Goal: Task Accomplishment & Management: Manage account settings

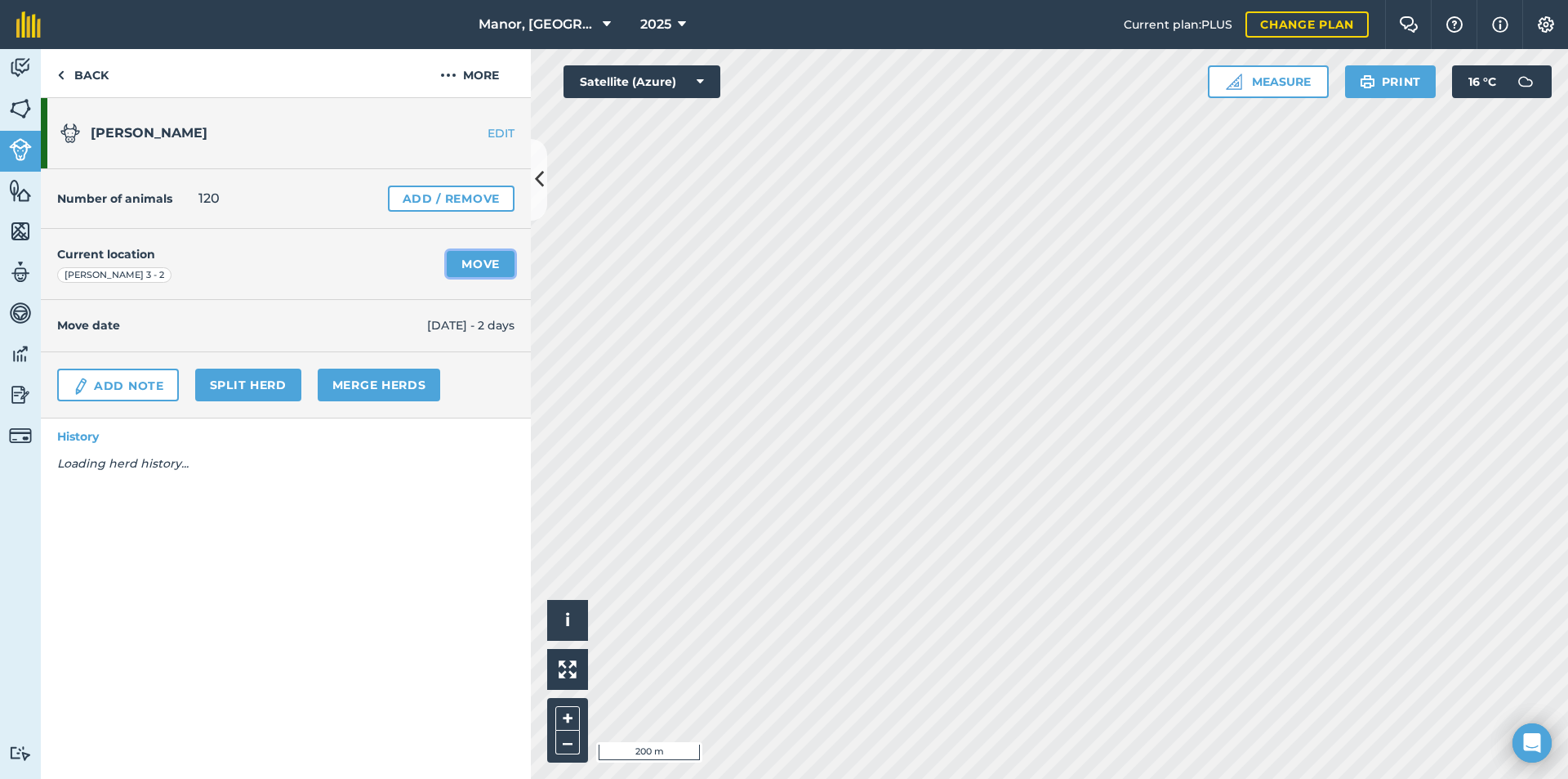
click at [468, 262] on link "Move" at bounding box center [480, 263] width 68 height 26
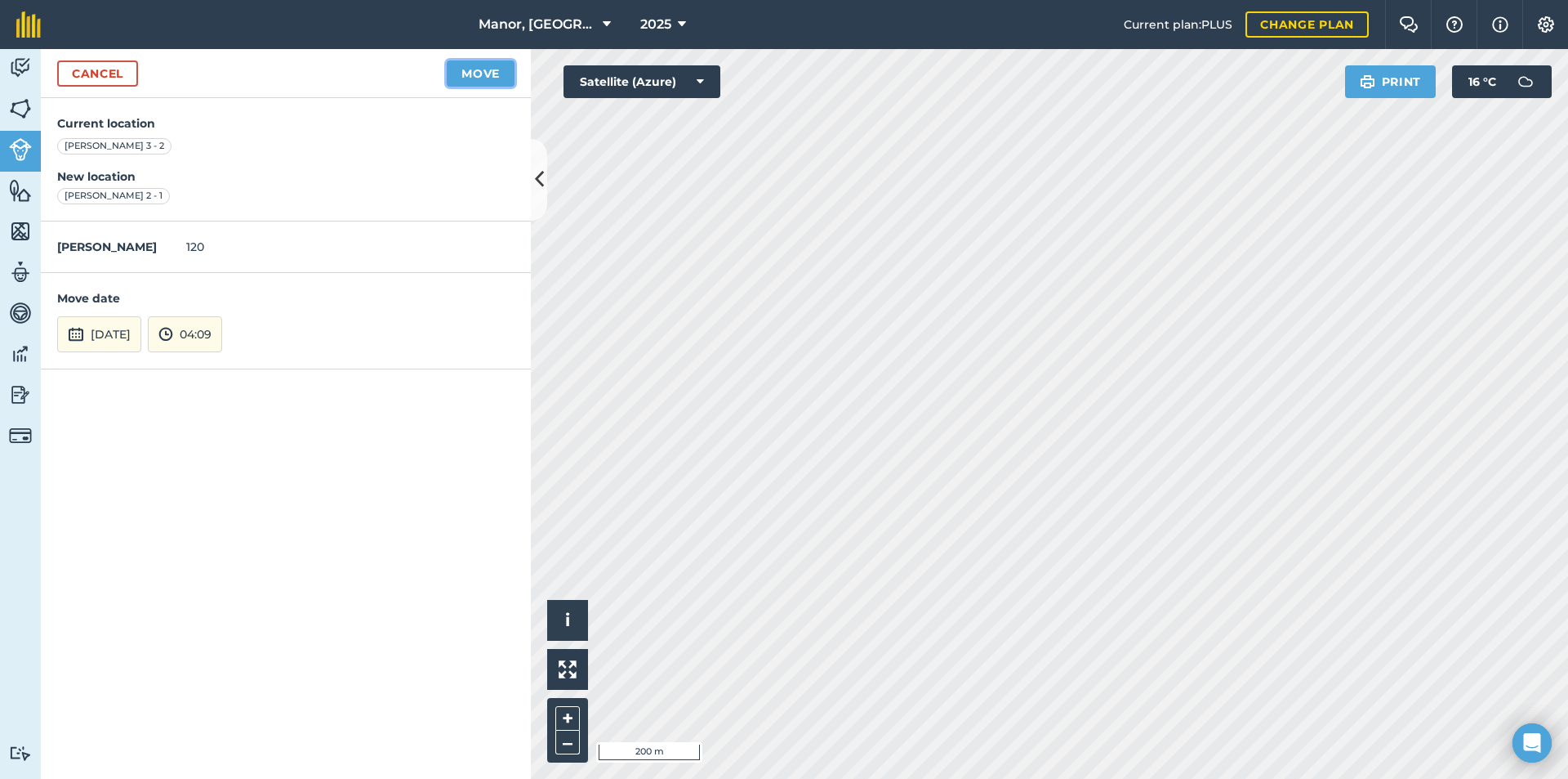
click at [472, 72] on button "Move" at bounding box center [480, 72] width 68 height 26
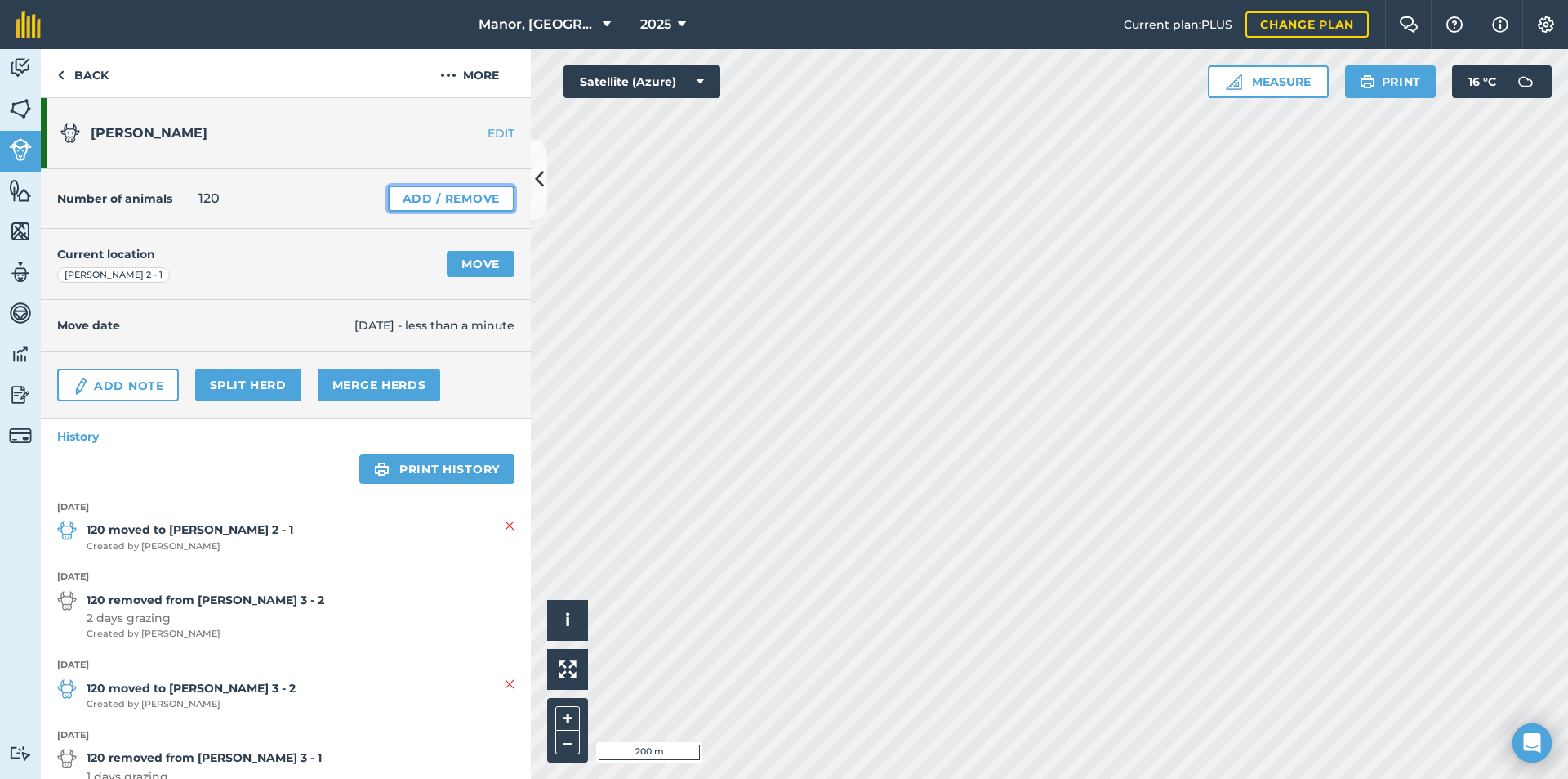
click at [448, 196] on link "Add / Remove" at bounding box center [451, 198] width 127 height 26
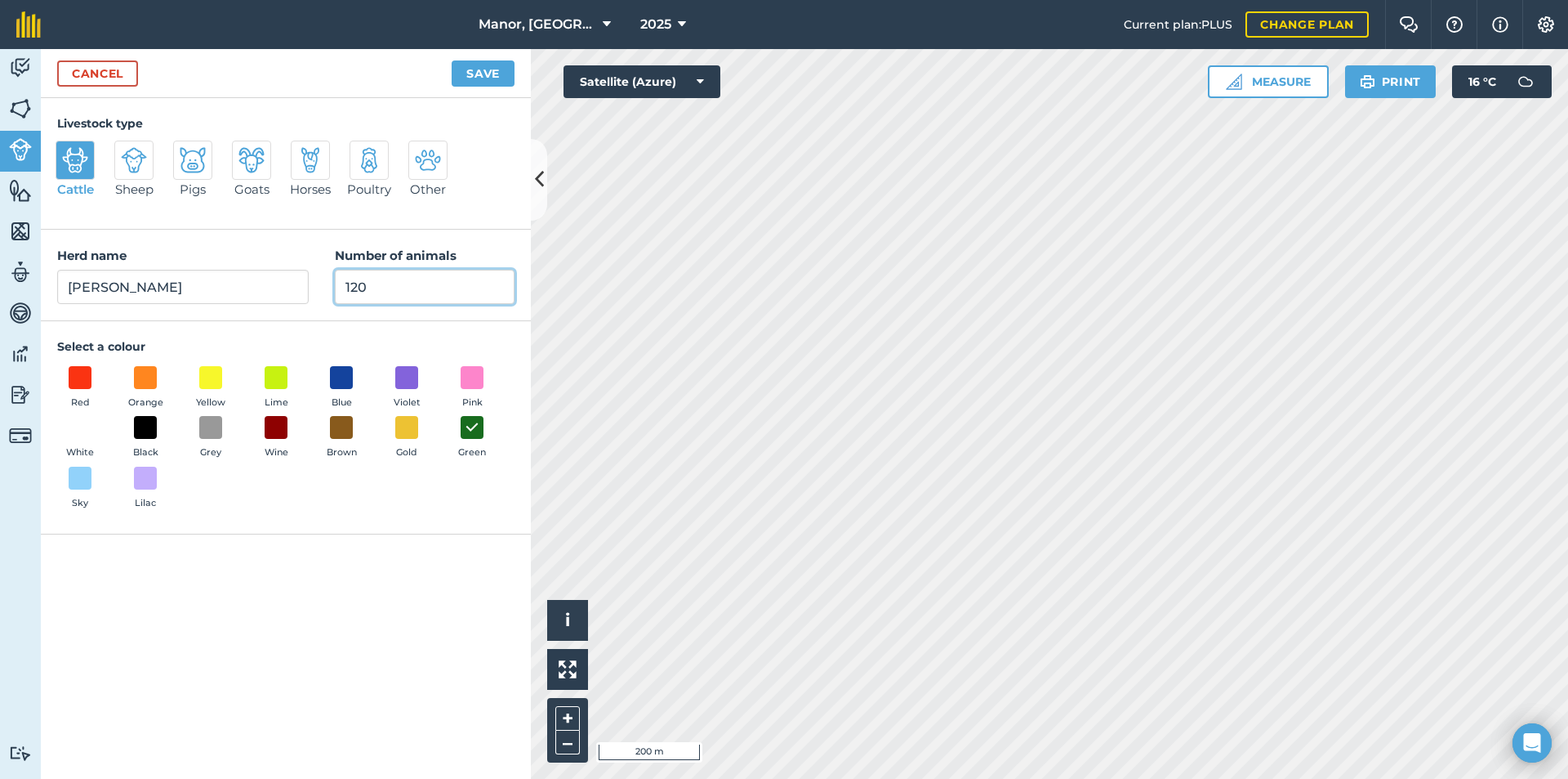
click at [382, 290] on input "120" at bounding box center [424, 287] width 180 height 34
type input "122"
click at [483, 76] on button "Save" at bounding box center [483, 72] width 63 height 26
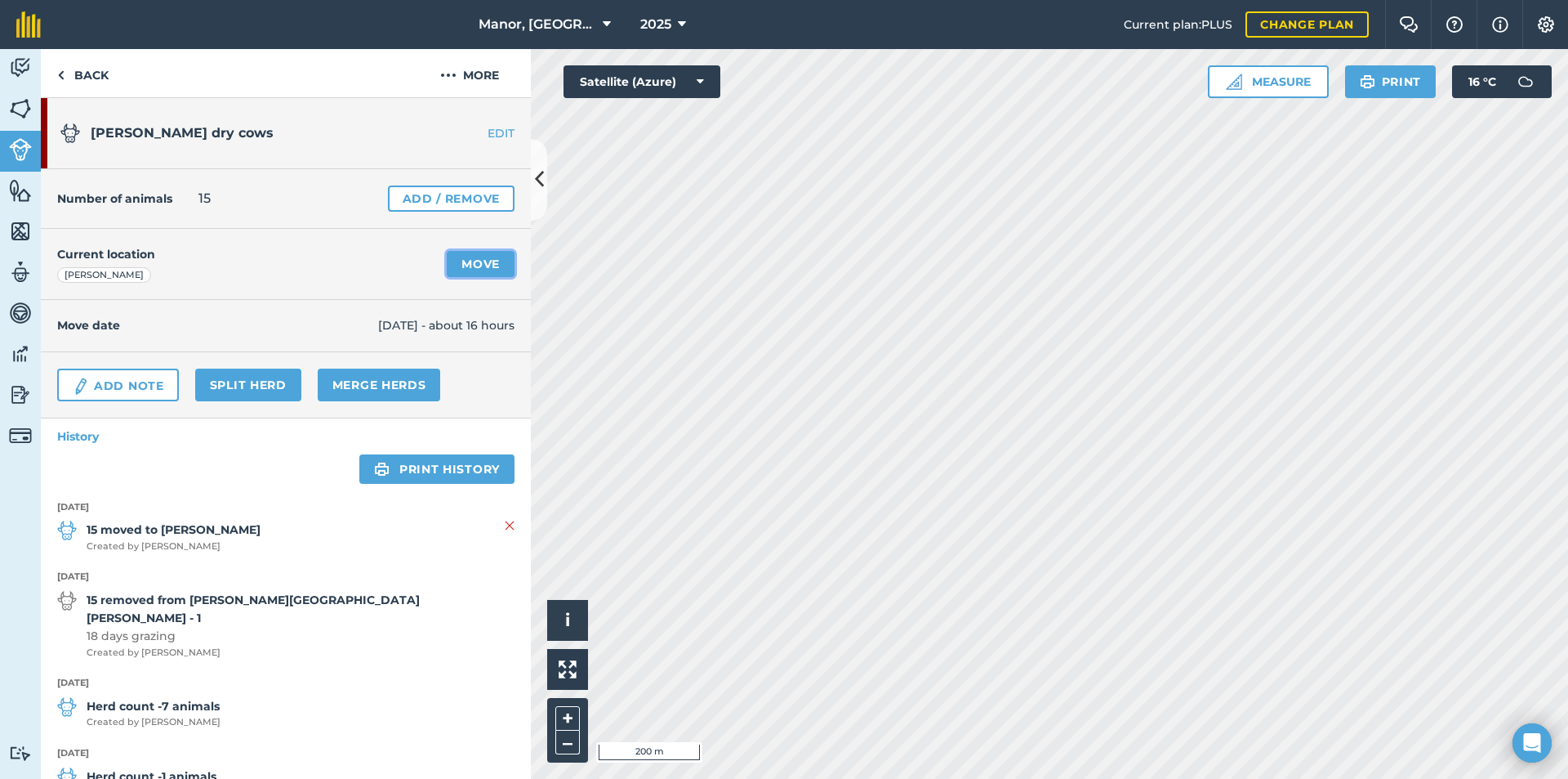
click at [472, 264] on link "Move" at bounding box center [480, 263] width 68 height 26
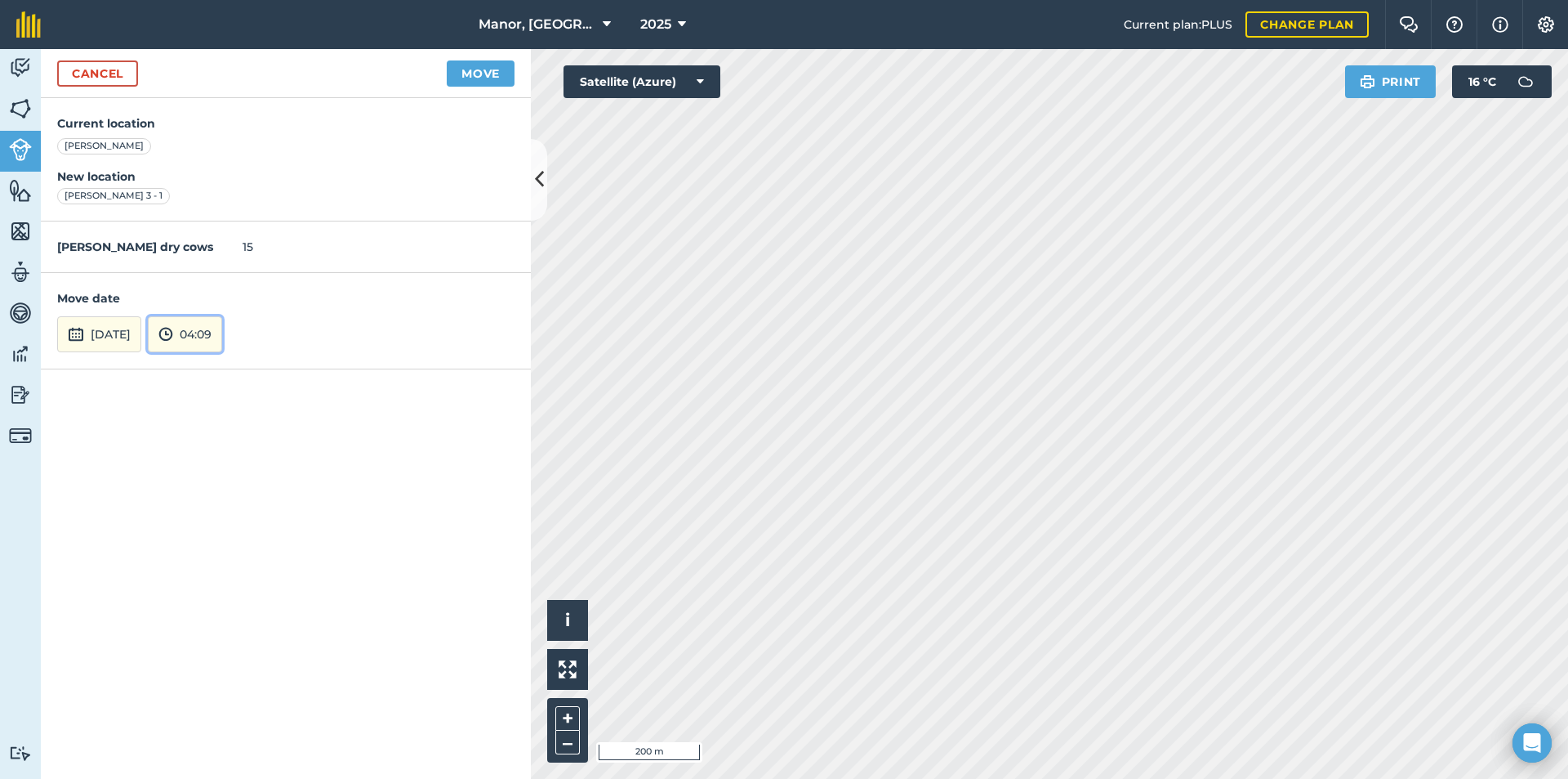
click at [222, 338] on button "04:09" at bounding box center [185, 335] width 74 height 36
click at [129, 329] on button "[DATE]" at bounding box center [99, 335] width 84 height 36
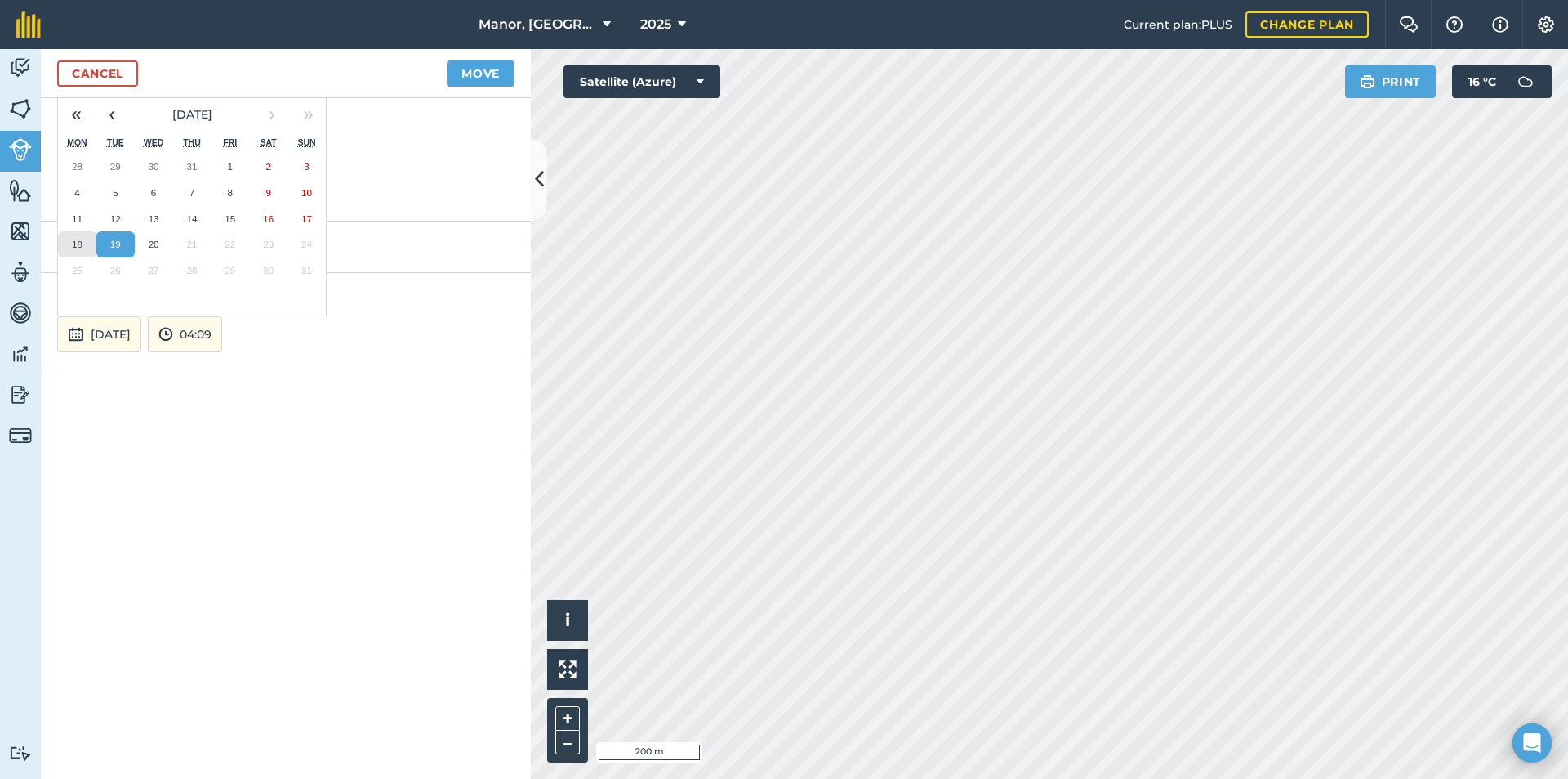
click at [70, 249] on button "18" at bounding box center [77, 244] width 38 height 26
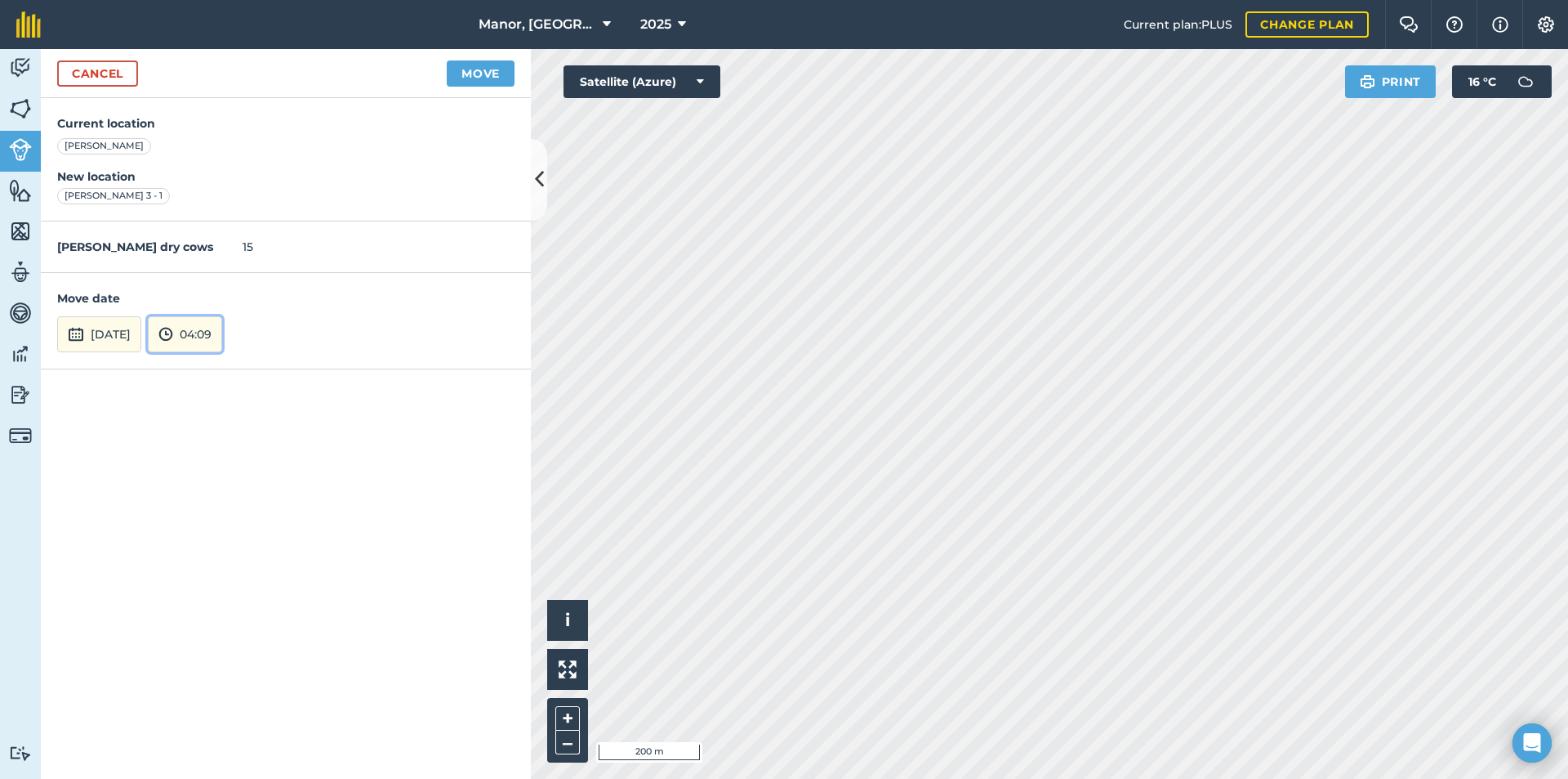
click at [173, 330] on img at bounding box center [165, 334] width 14 height 20
click at [216, 185] on button "17:30" at bounding box center [187, 182] width 77 height 26
click at [477, 75] on button "Move" at bounding box center [480, 72] width 68 height 26
